Goal: Entertainment & Leisure: Consume media (video, audio)

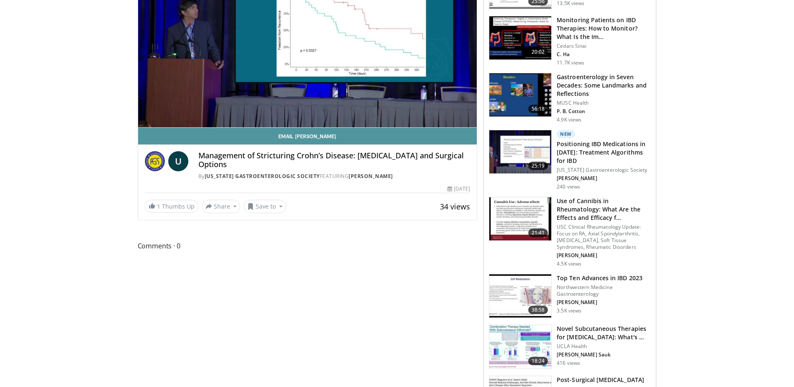
scroll to position [42, 0]
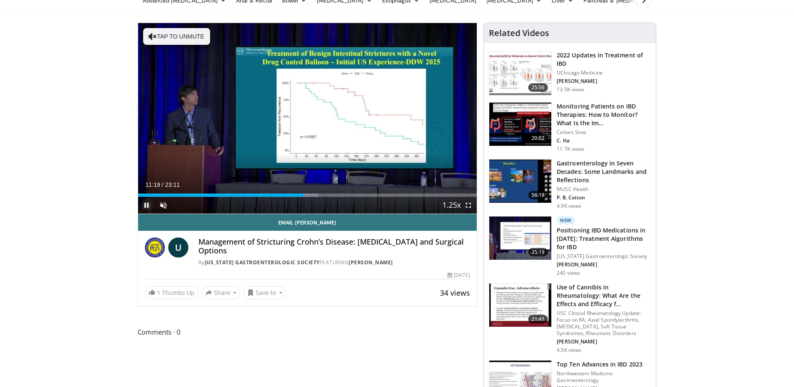
click at [145, 203] on span "Video Player" at bounding box center [146, 205] width 17 height 17
